Goal: Find specific page/section

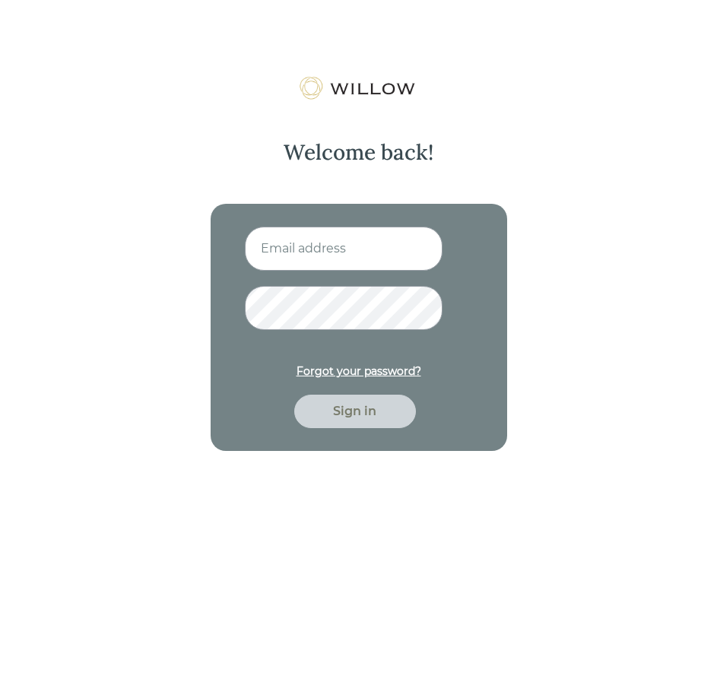
click at [320, 243] on input at bounding box center [344, 249] width 198 height 44
click at [293, 247] on input at bounding box center [344, 249] width 198 height 44
type input "[PERSON_NAME][EMAIL_ADDRESS][PERSON_NAME][DOMAIN_NAME]"
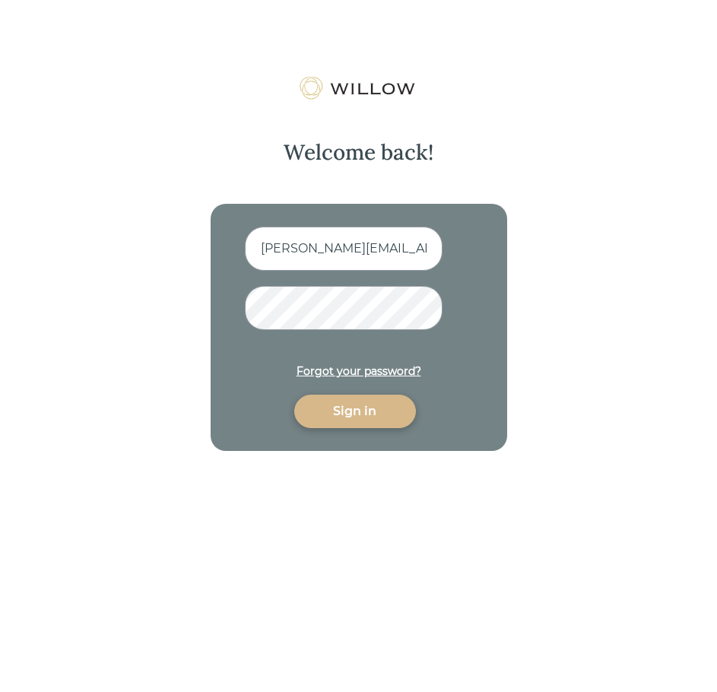
click at [364, 404] on div "Sign in" at bounding box center [355, 411] width 87 height 18
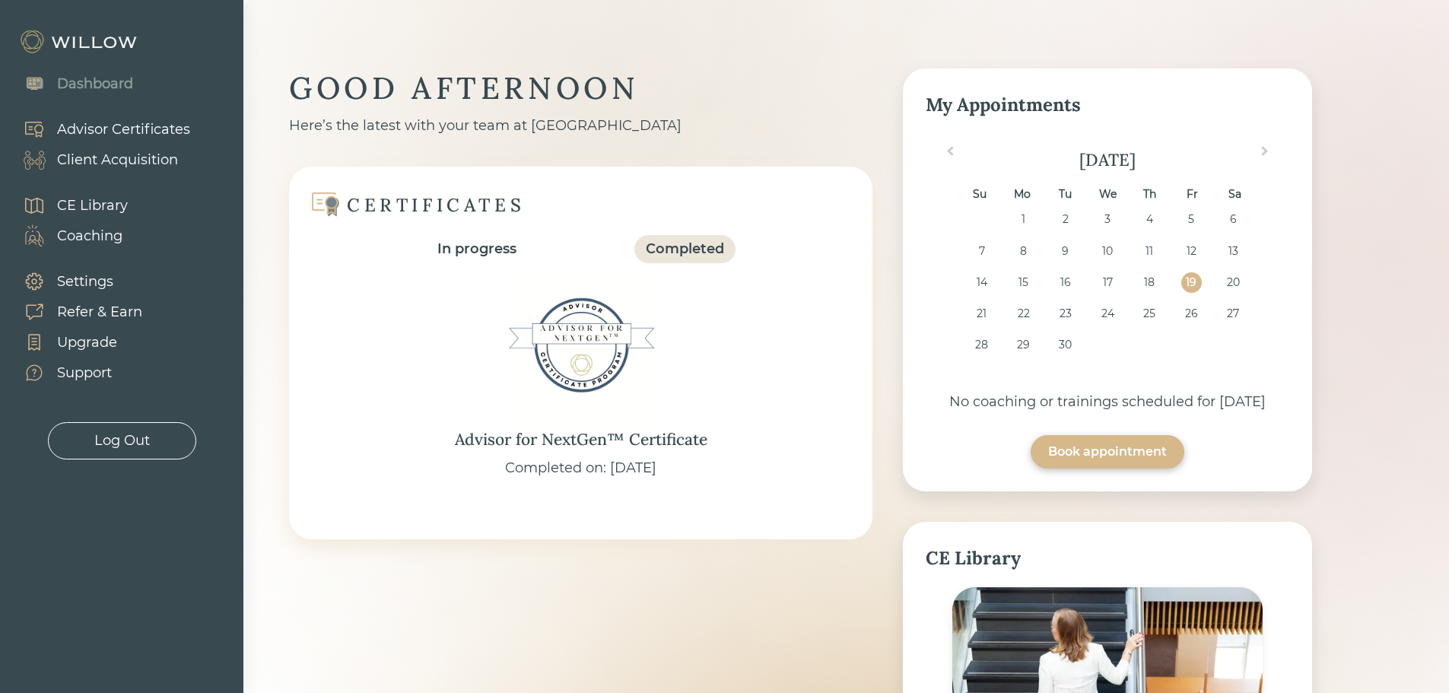
click at [106, 154] on div "Client Acquisition" at bounding box center [117, 160] width 121 height 21
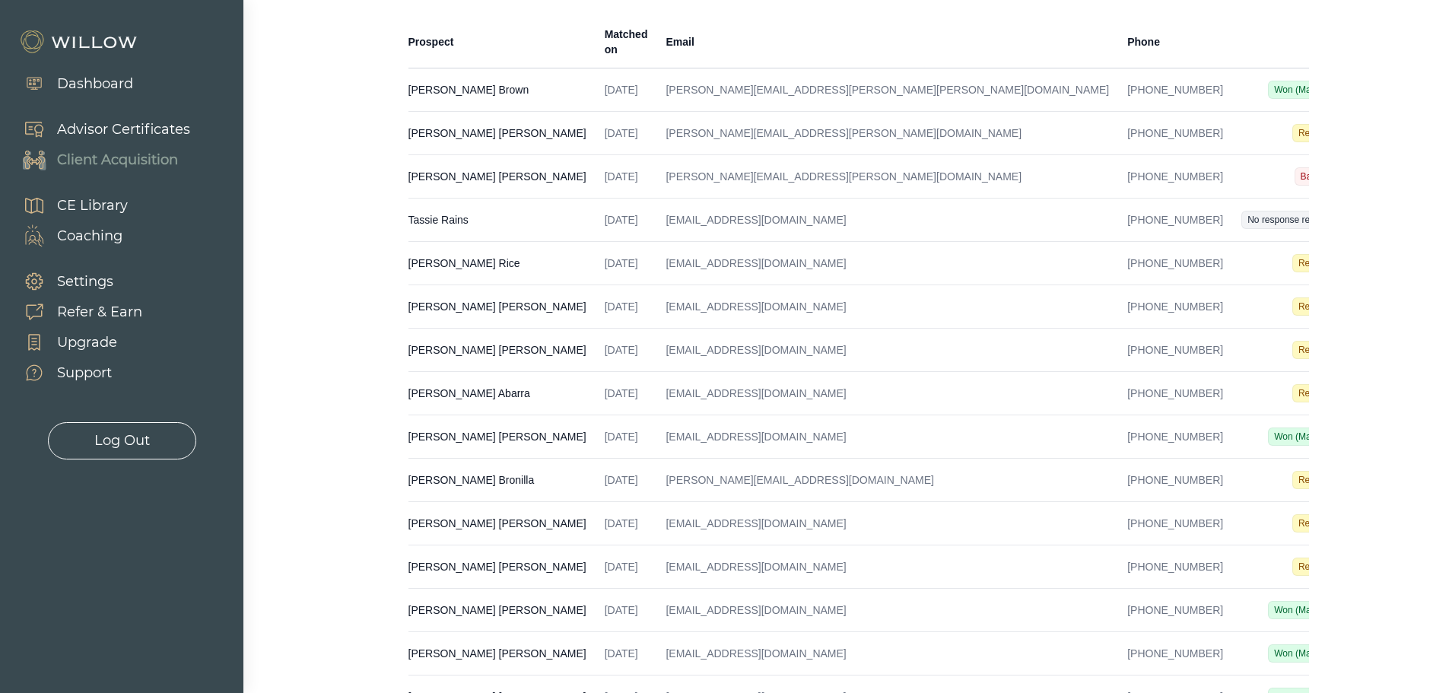
scroll to position [304, 0]
click at [495, 428] on td "[PERSON_NAME] Created on [DATE] Email [EMAIL_ADDRESS][DOMAIN_NAME] Phone [PHONE…" at bounding box center [502, 435] width 187 height 43
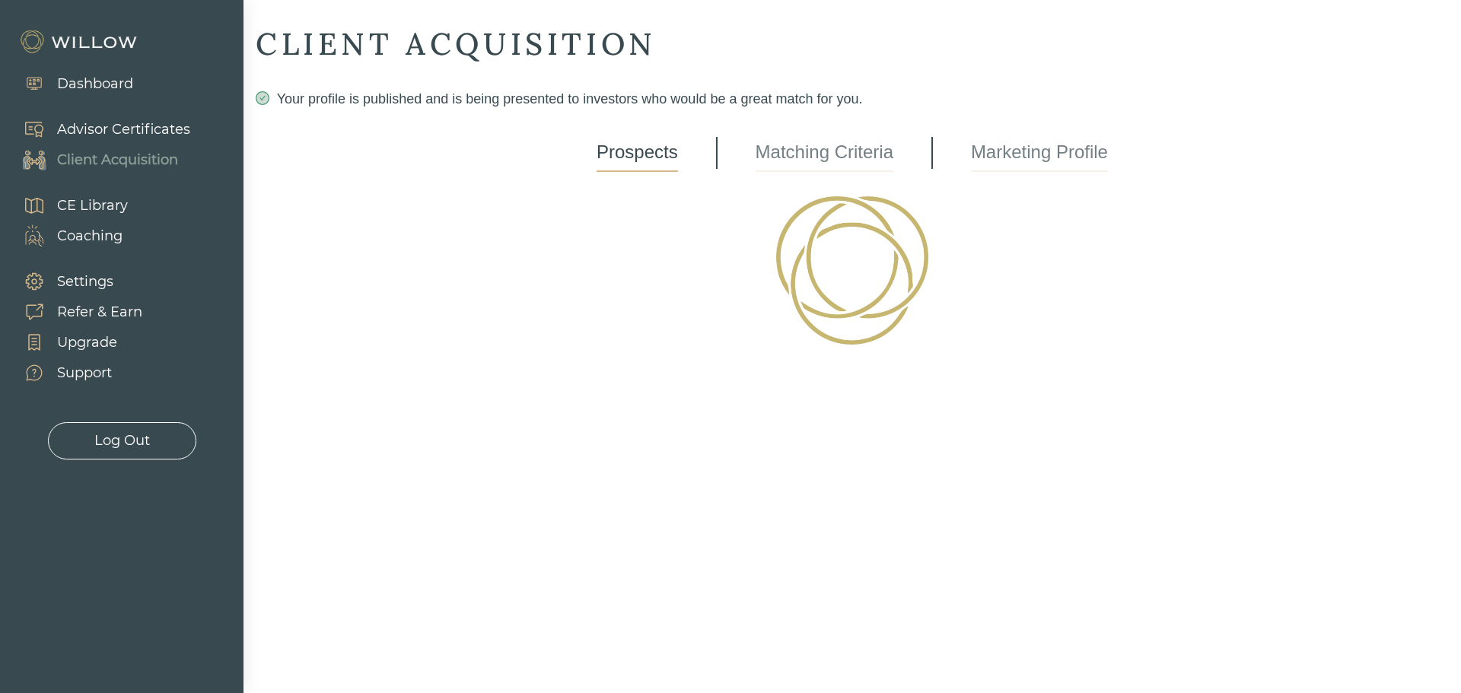
select select "7"
